Goal: Information Seeking & Learning: Learn about a topic

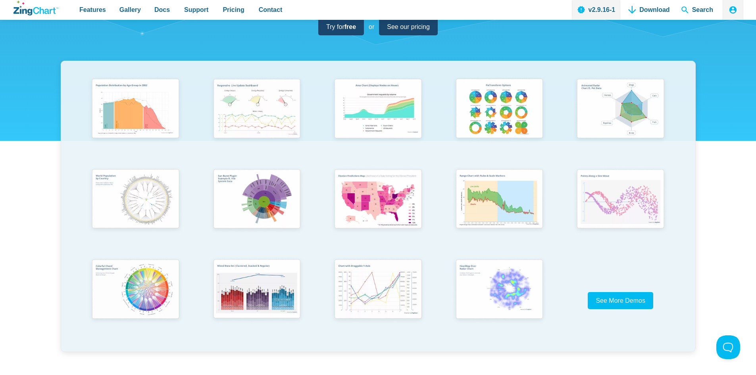
scroll to position [119, 0]
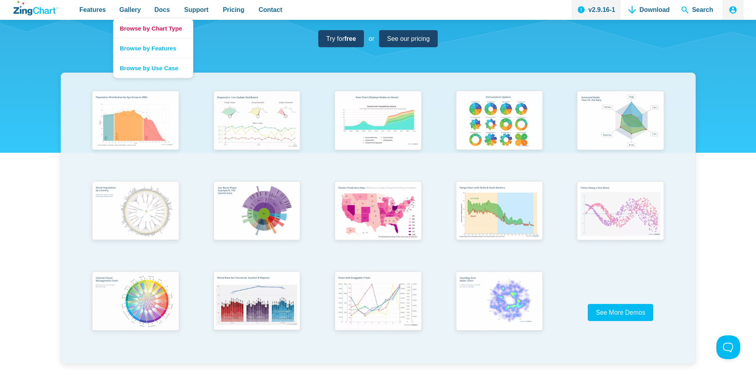
click at [140, 30] on link "Browse by Chart Type" at bounding box center [152, 28] width 79 height 19
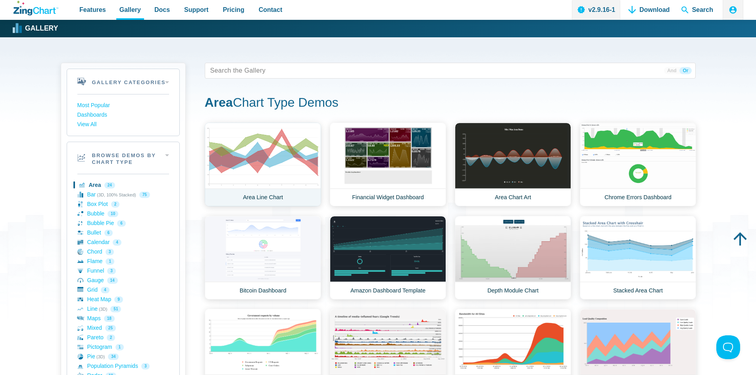
click at [276, 147] on link "Area Line Chart" at bounding box center [263, 165] width 116 height 84
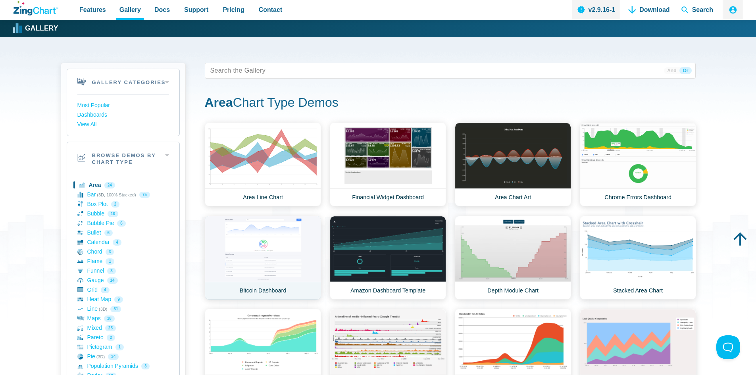
click at [280, 232] on link "Bitcoin Dashboard" at bounding box center [263, 258] width 116 height 84
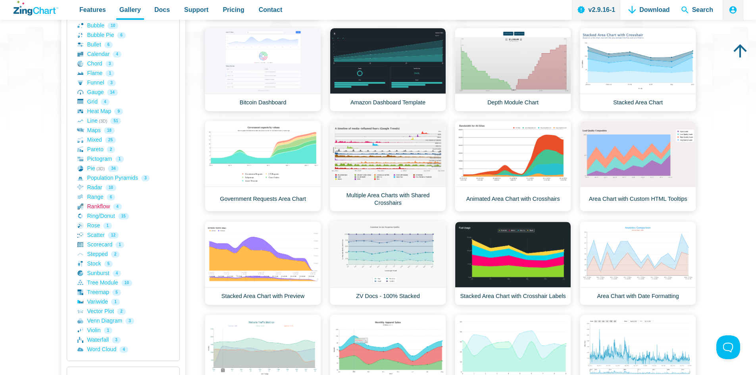
scroll to position [238, 0]
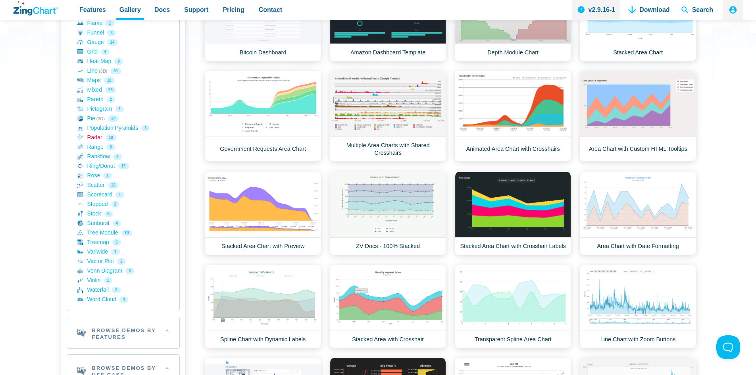
click at [99, 138] on link "Radar 10" at bounding box center [123, 138] width 92 height 10
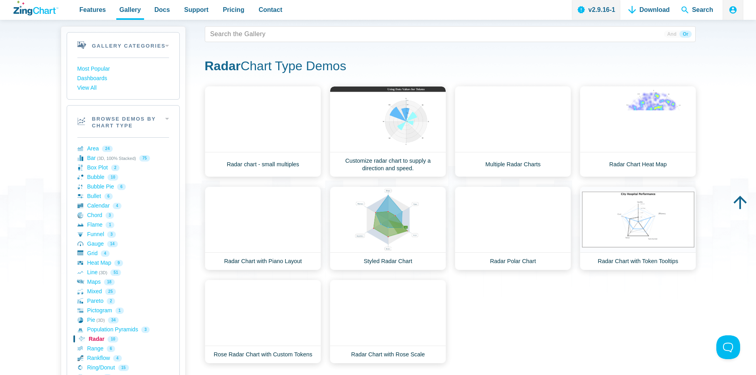
scroll to position [79, 0]
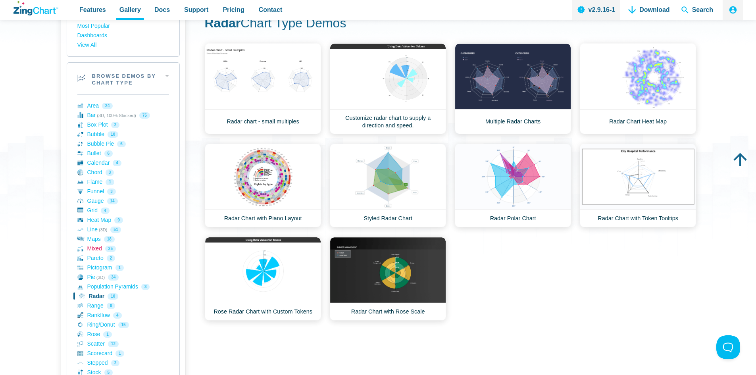
click at [90, 250] on link "Mixed 25" at bounding box center [123, 249] width 92 height 10
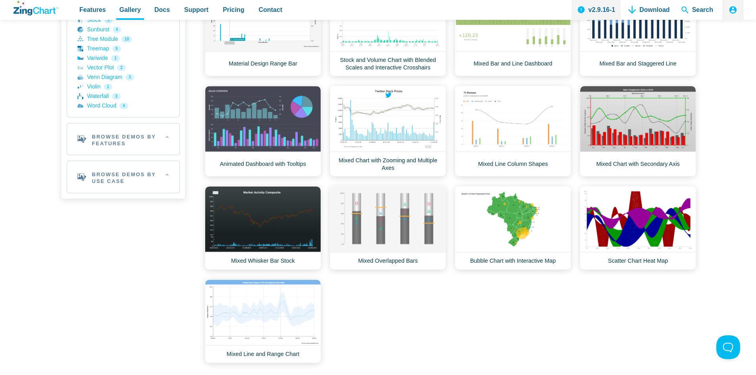
scroll to position [436, 0]
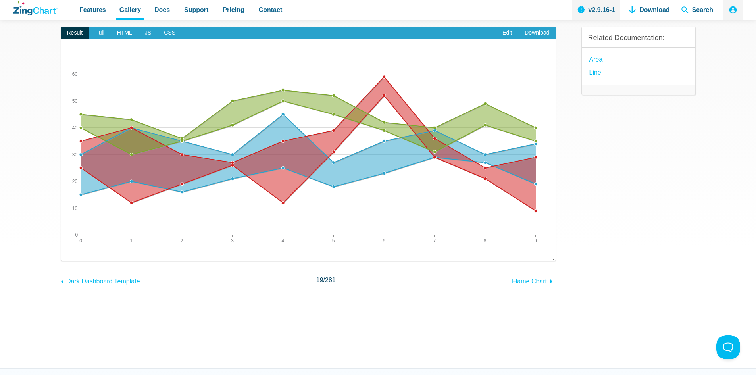
scroll to position [119, 0]
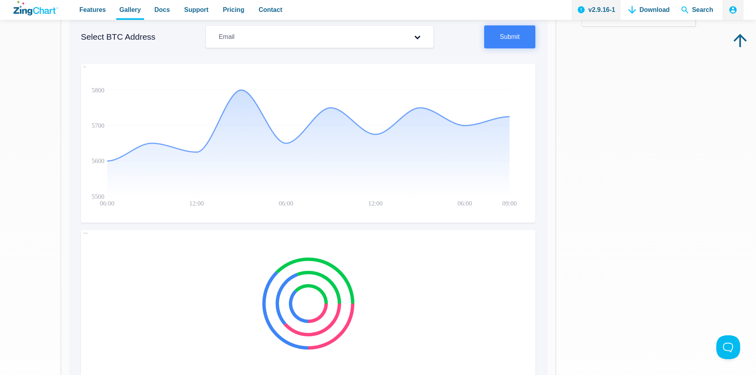
click at [326, 289] on img "App Content" at bounding box center [263, 309] width 364 height 159
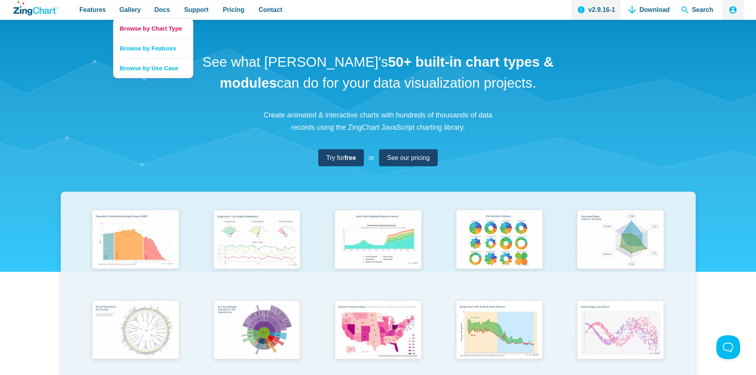
click at [128, 28] on link "Browse by Chart Type" at bounding box center [152, 28] width 79 height 19
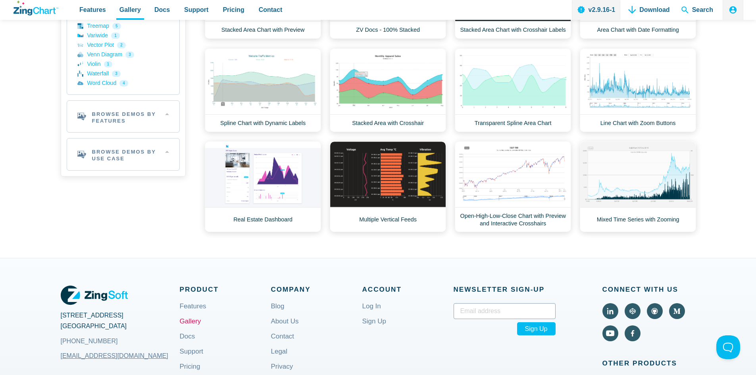
scroll to position [476, 0]
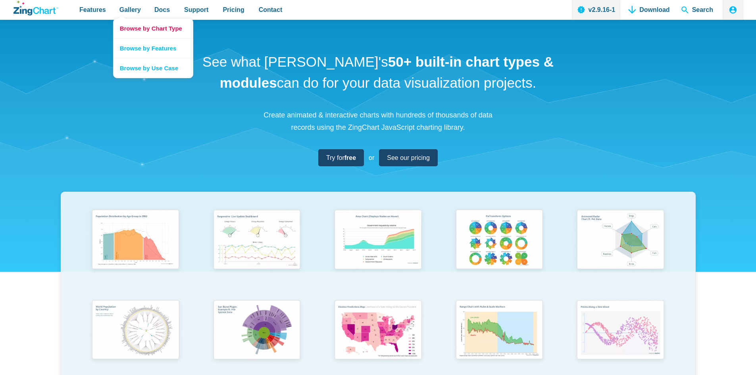
click at [132, 27] on link "Browse by Chart Type" at bounding box center [152, 28] width 79 height 19
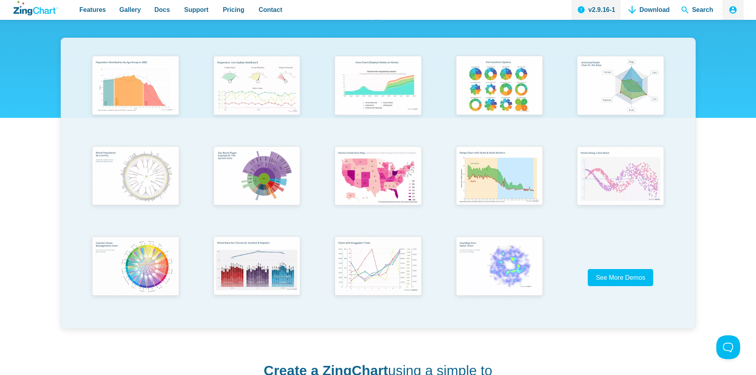
scroll to position [198, 0]
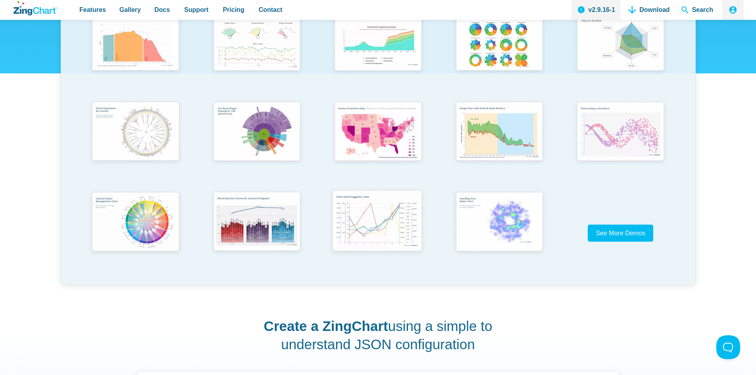
click at [367, 217] on img "App Content" at bounding box center [377, 221] width 100 height 71
click at [600, 230] on span "See More Demos" at bounding box center [617, 233] width 50 height 7
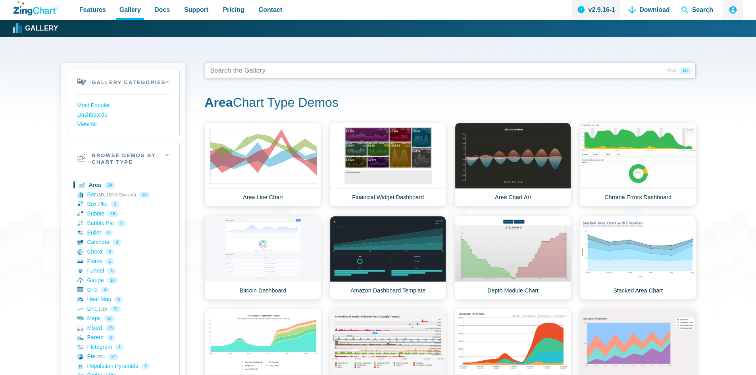
click at [290, 75] on tags "App Content" at bounding box center [450, 71] width 491 height 16
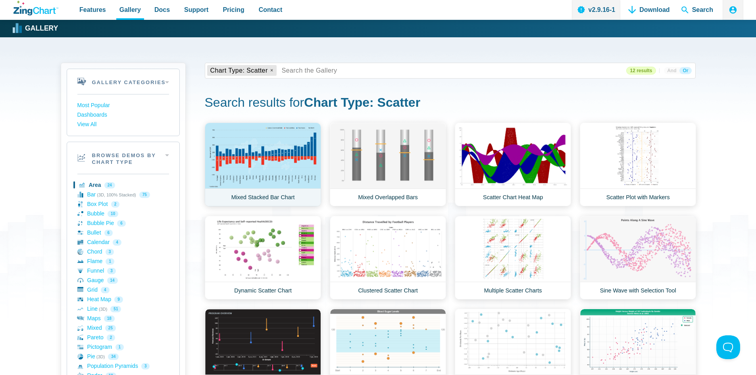
click at [288, 162] on link "Mixed Stacked Bar Chart" at bounding box center [263, 165] width 116 height 84
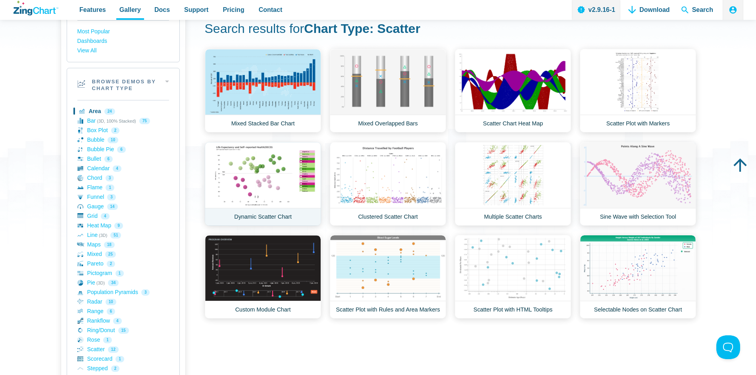
scroll to position [79, 0]
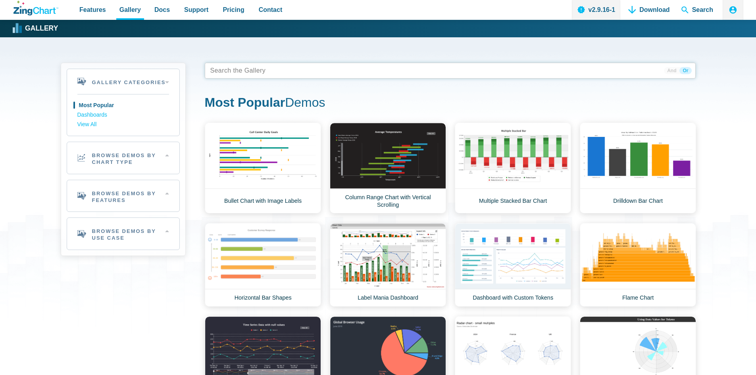
click at [338, 75] on tags "App Content" at bounding box center [450, 71] width 491 height 16
click at [248, 67] on span "App Content" at bounding box center [232, 70] width 50 height 11
drag, startPoint x: 342, startPoint y: 94, endPoint x: 350, endPoint y: 91, distance: 8.7
click at [343, 94] on div "36 results And Or Most Popular Demos Area Demos Area Line Chart Financial Widge…" at bounding box center [450, 285] width 491 height 445
click at [162, 159] on h2 "Browse Demos By Chart Type" at bounding box center [123, 158] width 112 height 32
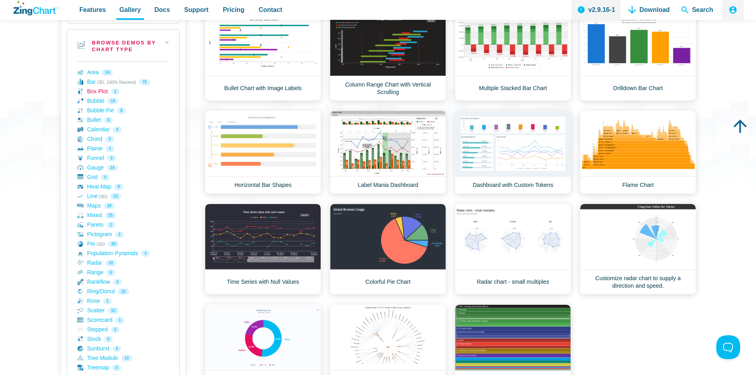
scroll to position [119, 0]
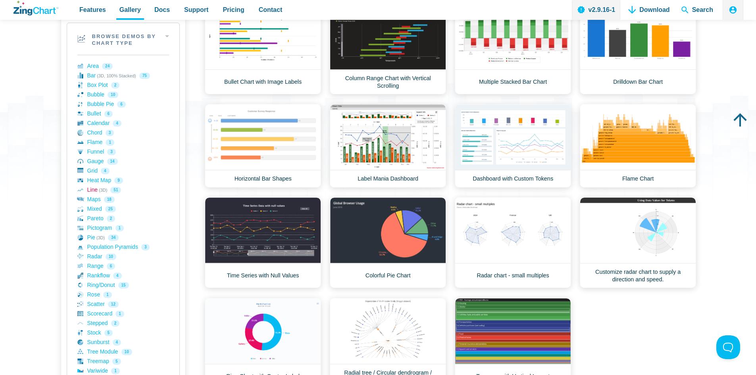
click at [90, 189] on link "Line (3D) 51" at bounding box center [123, 190] width 92 height 10
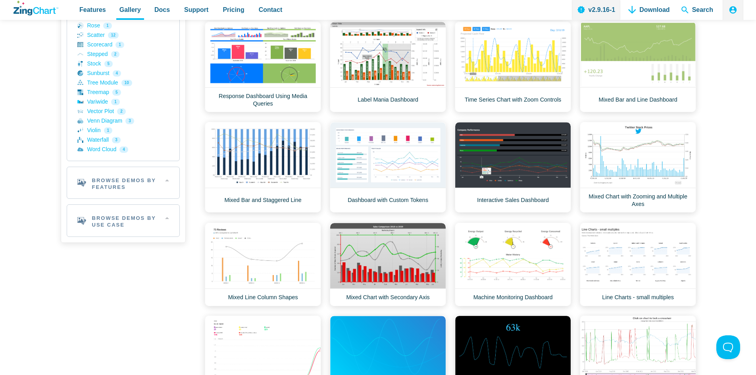
scroll to position [238, 0]
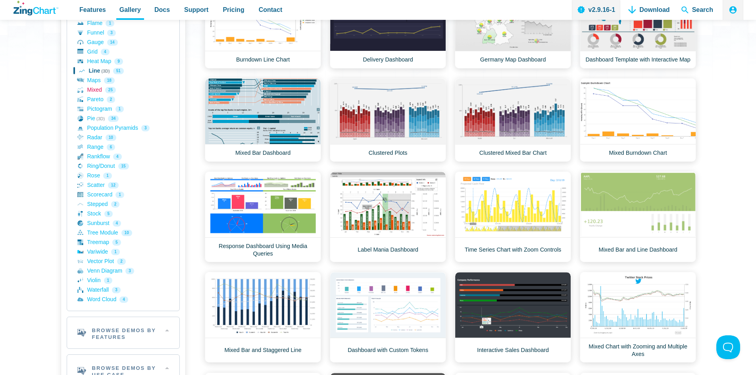
click at [94, 91] on link "Mixed 25" at bounding box center [123, 90] width 92 height 10
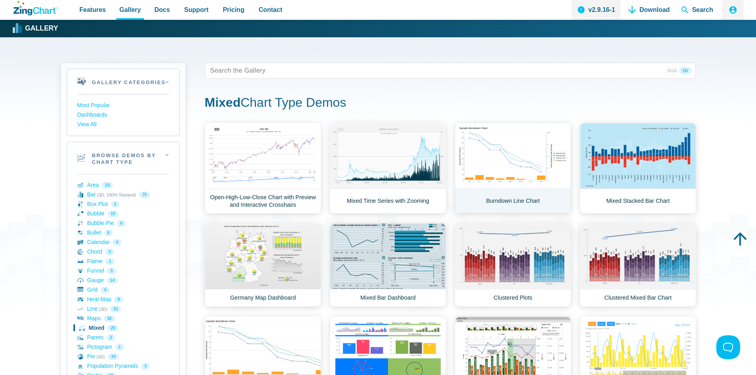
click at [483, 157] on link "Burndown Line Chart" at bounding box center [513, 168] width 116 height 91
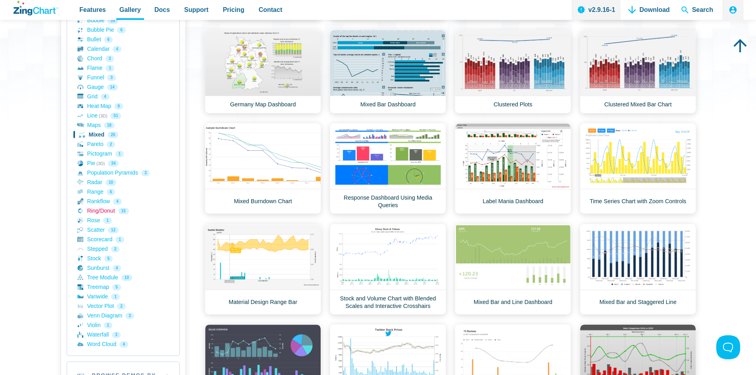
scroll to position [238, 0]
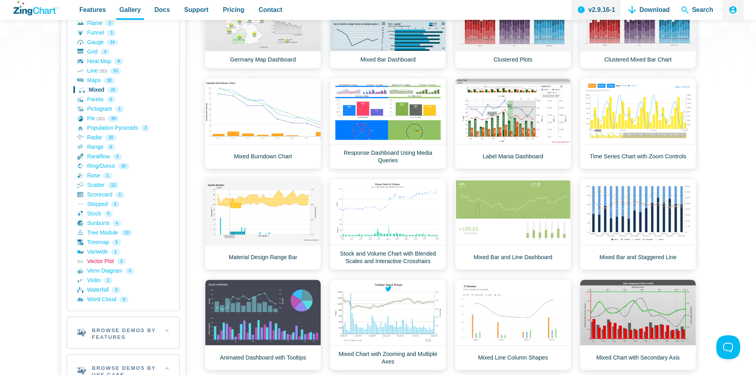
click at [104, 263] on link "Vector Plot 2" at bounding box center [123, 262] width 92 height 10
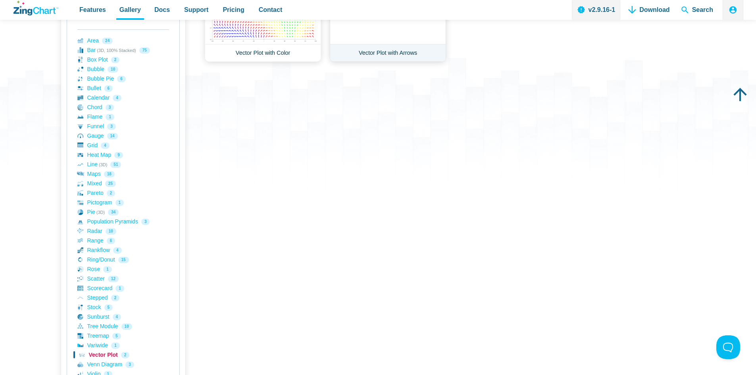
scroll to position [40, 0]
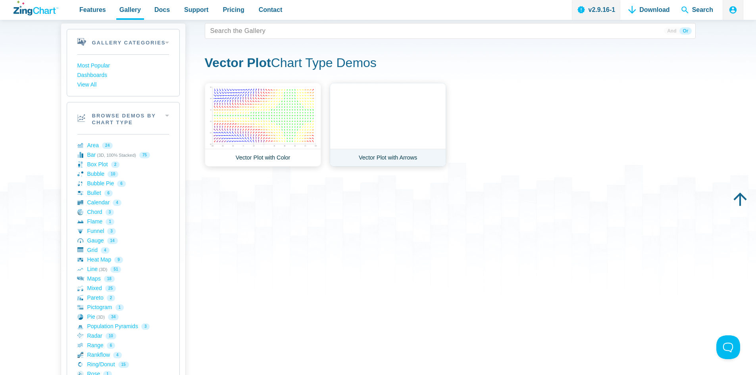
click at [374, 118] on link "Vector Plot with Arrows" at bounding box center [388, 125] width 116 height 84
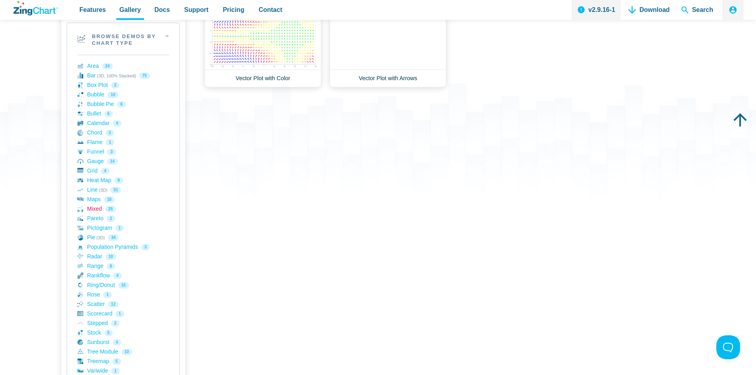
click at [92, 206] on link "Mixed 25" at bounding box center [123, 209] width 92 height 10
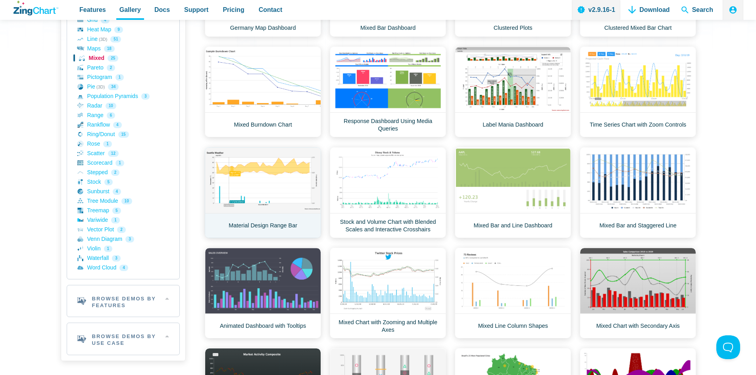
scroll to position [198, 0]
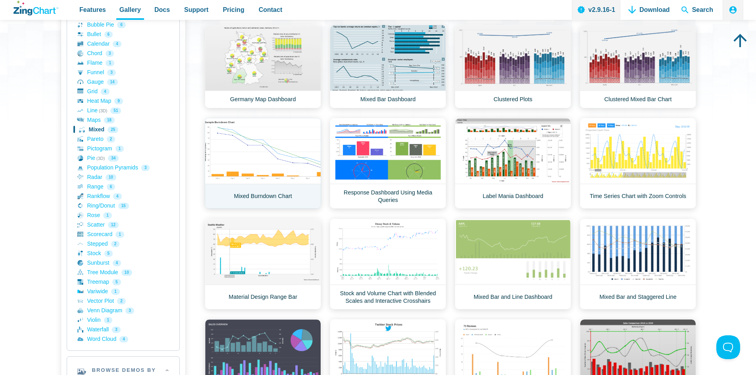
click at [269, 152] on link "Mixed Burndown Chart" at bounding box center [263, 163] width 116 height 91
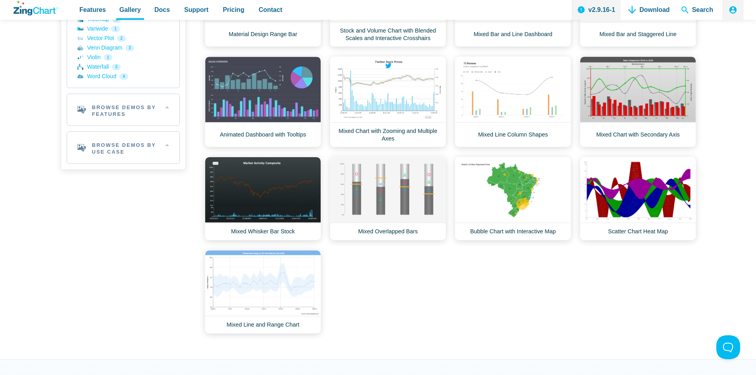
scroll to position [516, 0]
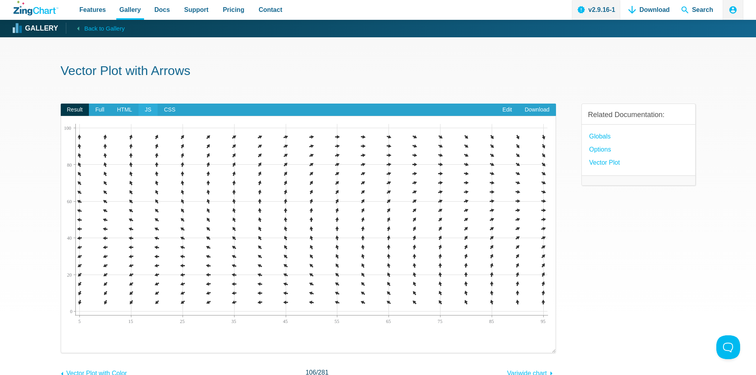
click at [141, 110] on span "JS" at bounding box center [147, 110] width 19 height 13
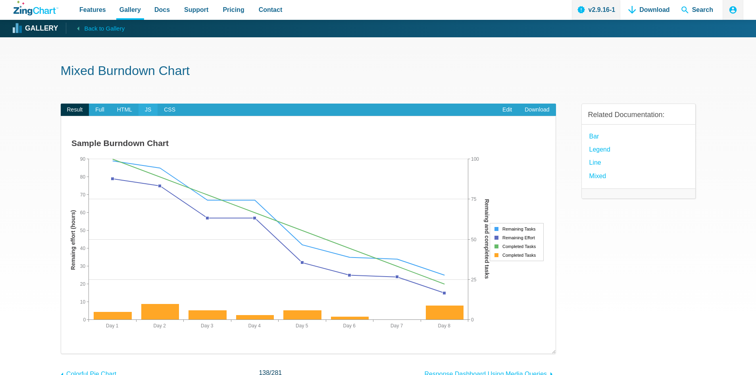
click at [143, 112] on span "JS" at bounding box center [147, 110] width 19 height 13
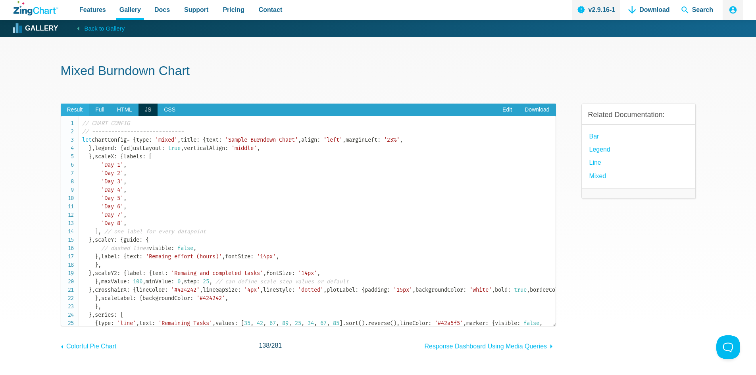
click at [80, 113] on span "Result" at bounding box center [75, 110] width 29 height 13
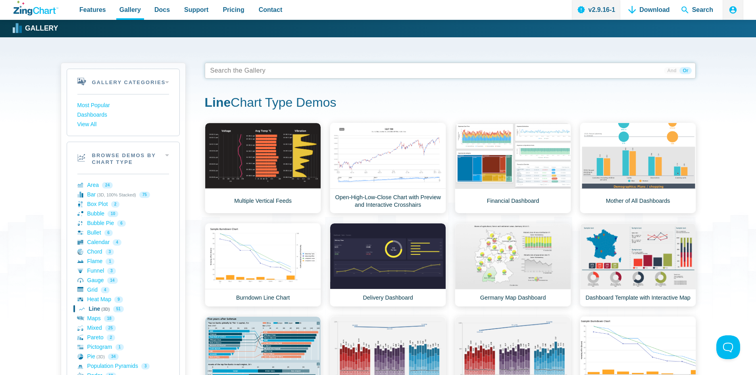
click at [354, 70] on tags "App Content" at bounding box center [450, 71] width 491 height 16
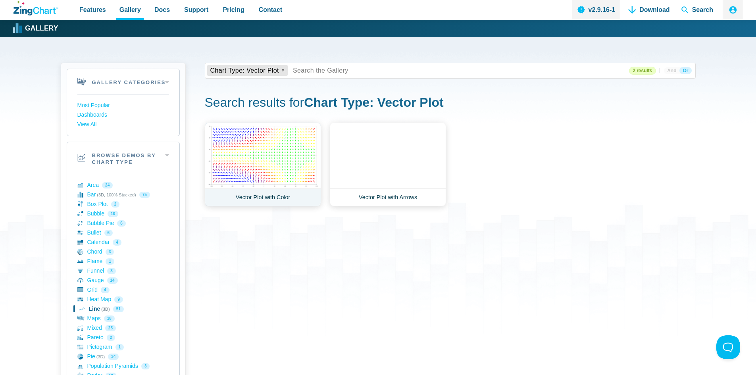
click at [274, 167] on link "Vector Plot with Color" at bounding box center [263, 165] width 116 height 84
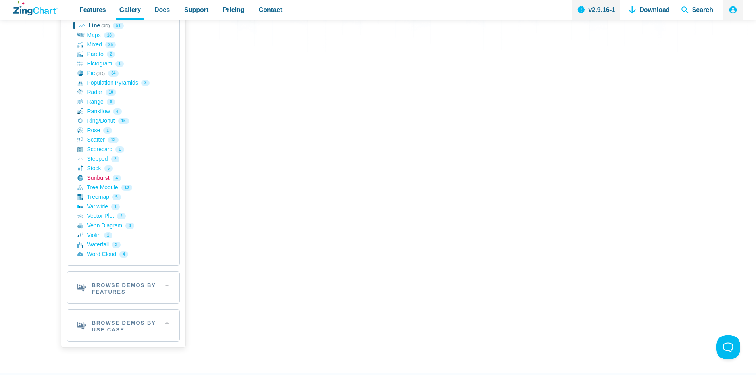
scroll to position [317, 0]
